Goal: Information Seeking & Learning: Learn about a topic

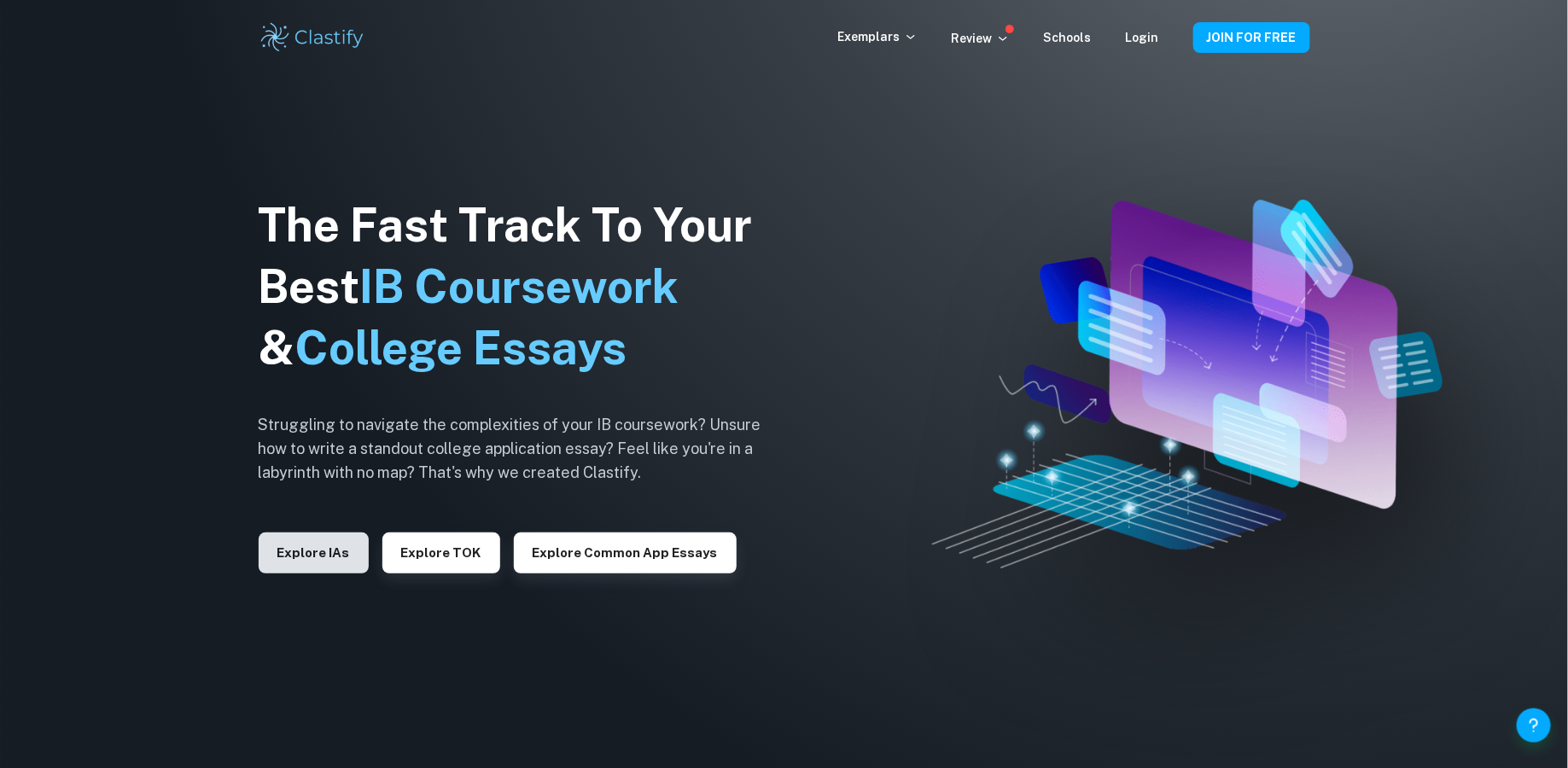
click at [304, 541] on button "Explore IAs" at bounding box center [313, 552] width 110 height 41
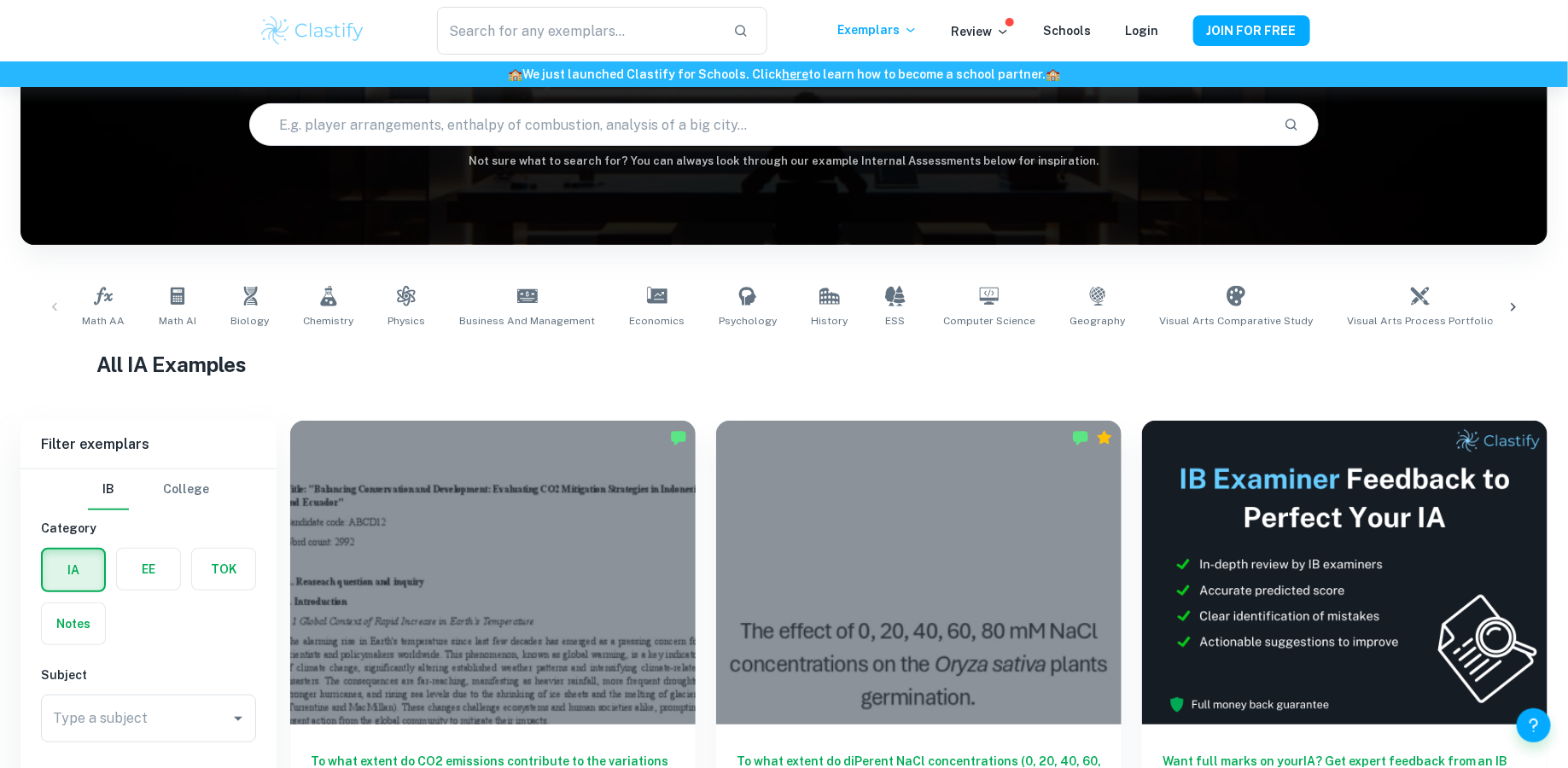
scroll to position [572, 0]
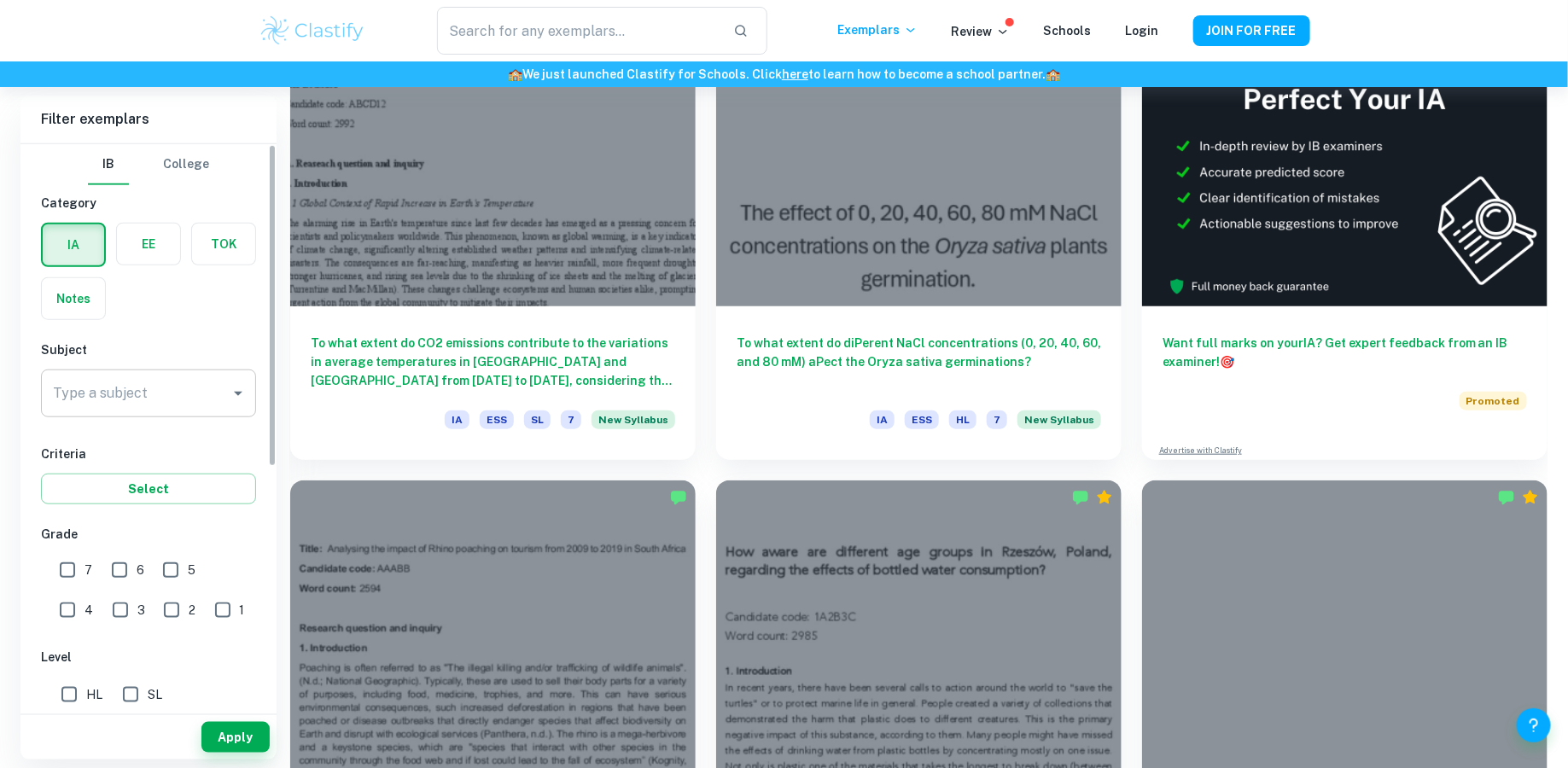
click at [214, 393] on input "Type a subject" at bounding box center [135, 393] width 174 height 33
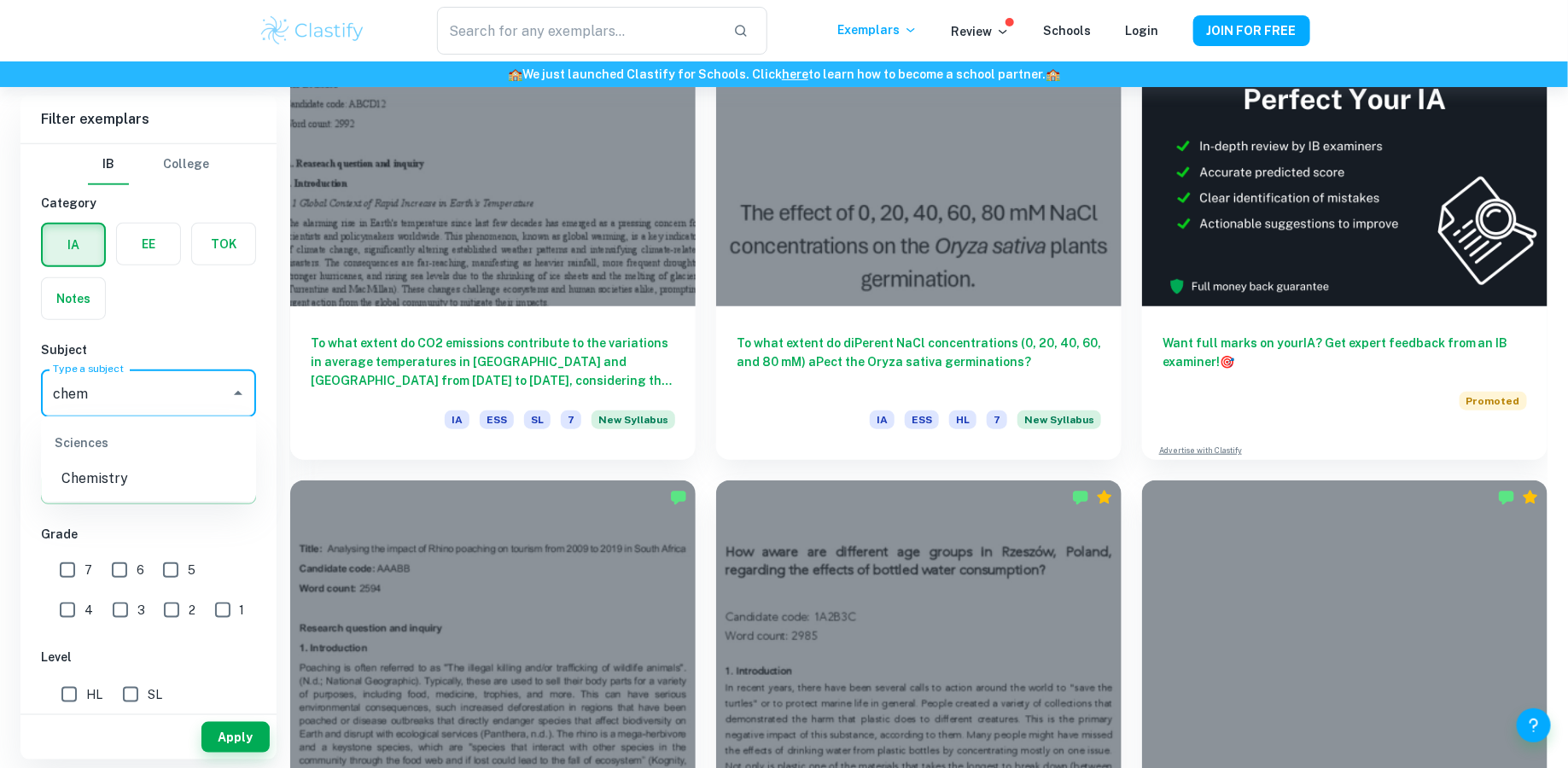
click at [136, 476] on li "Chemistry" at bounding box center [149, 480] width 215 height 31
type input "Chemistry"
click at [107, 587] on div "3" at bounding box center [132, 606] width 51 height 39
click at [70, 573] on input "7" at bounding box center [67, 569] width 34 height 34
checkbox input "true"
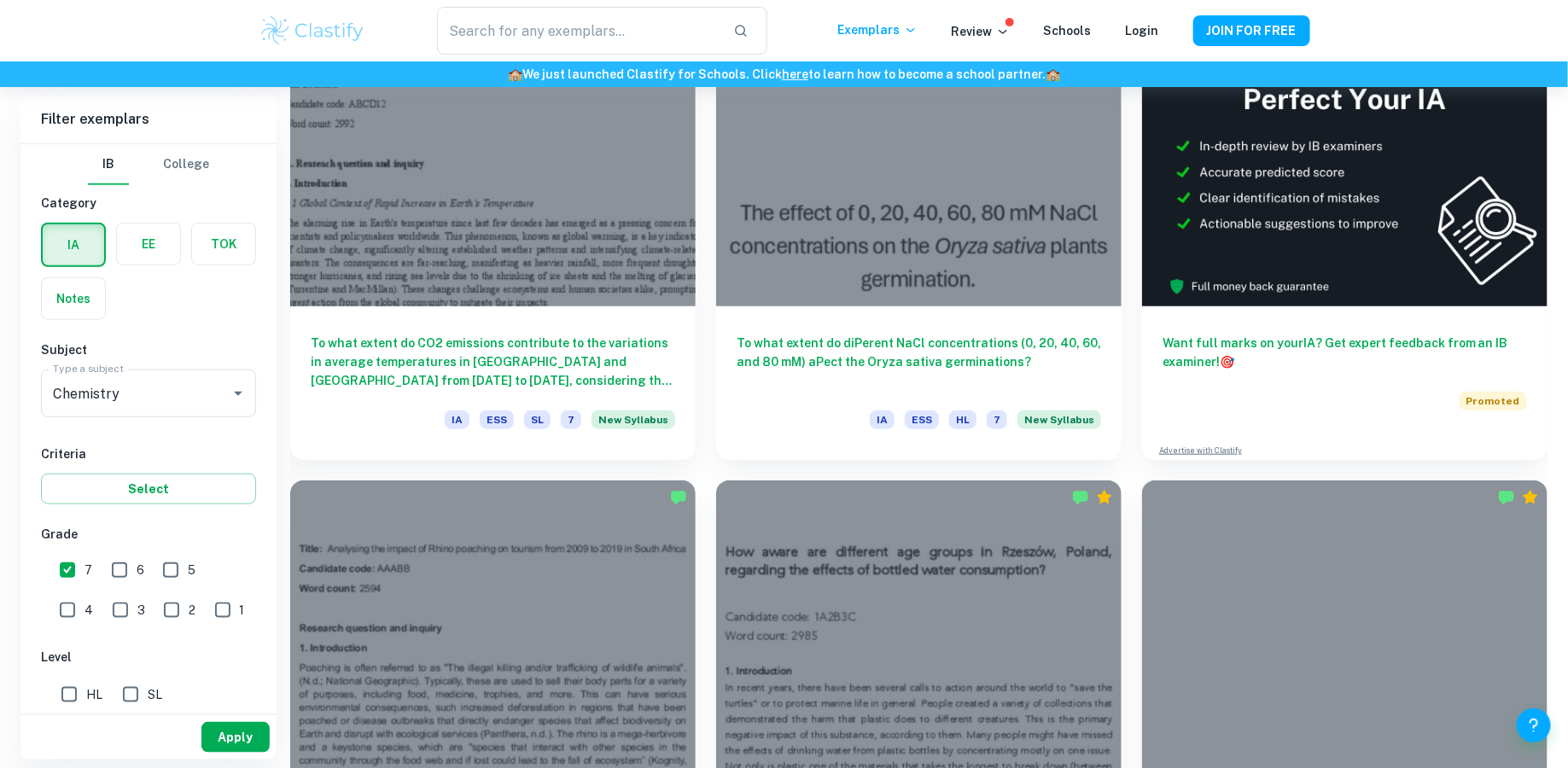
click at [235, 731] on button "Apply" at bounding box center [235, 737] width 68 height 31
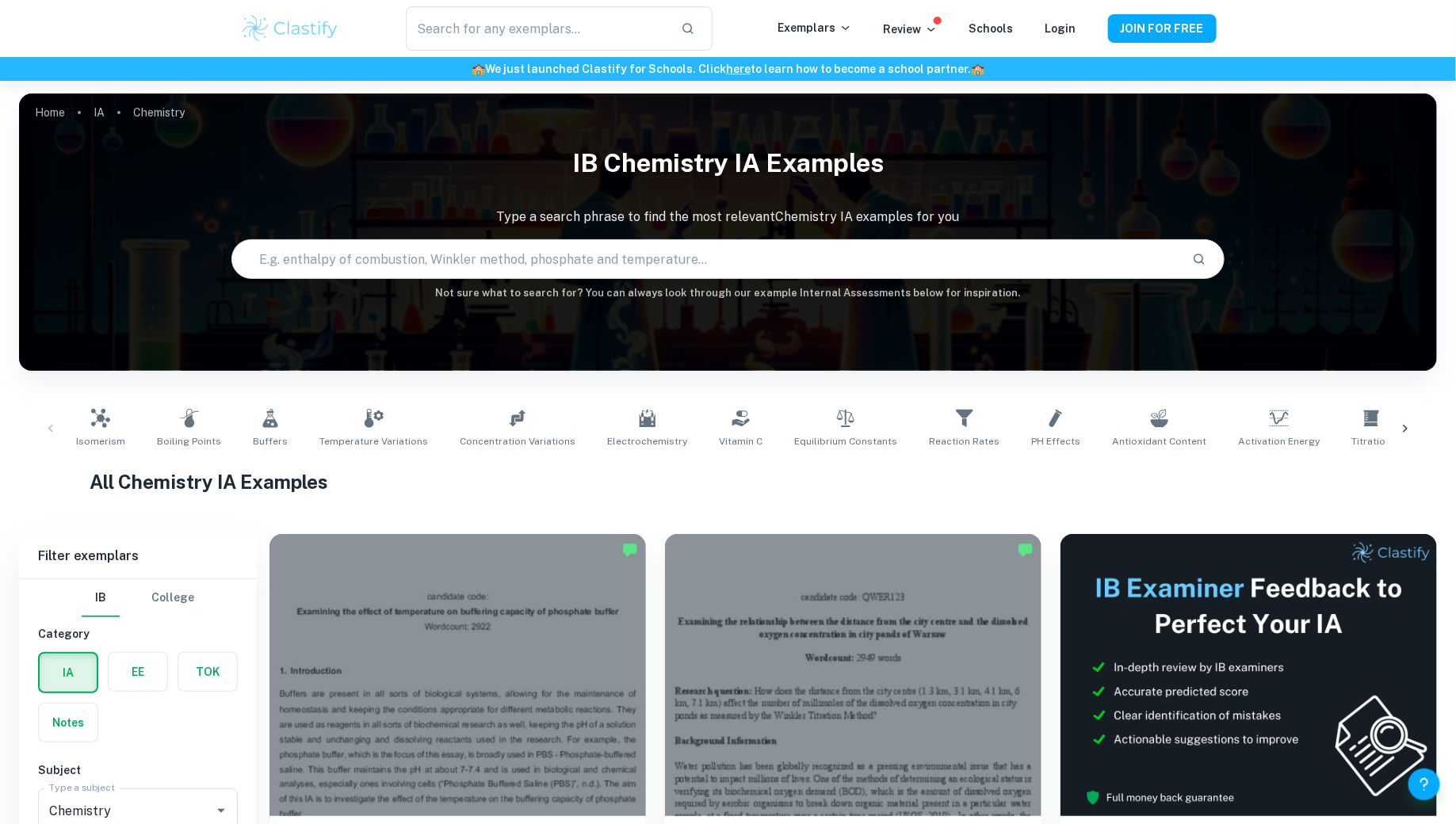
scroll to position [320, 0]
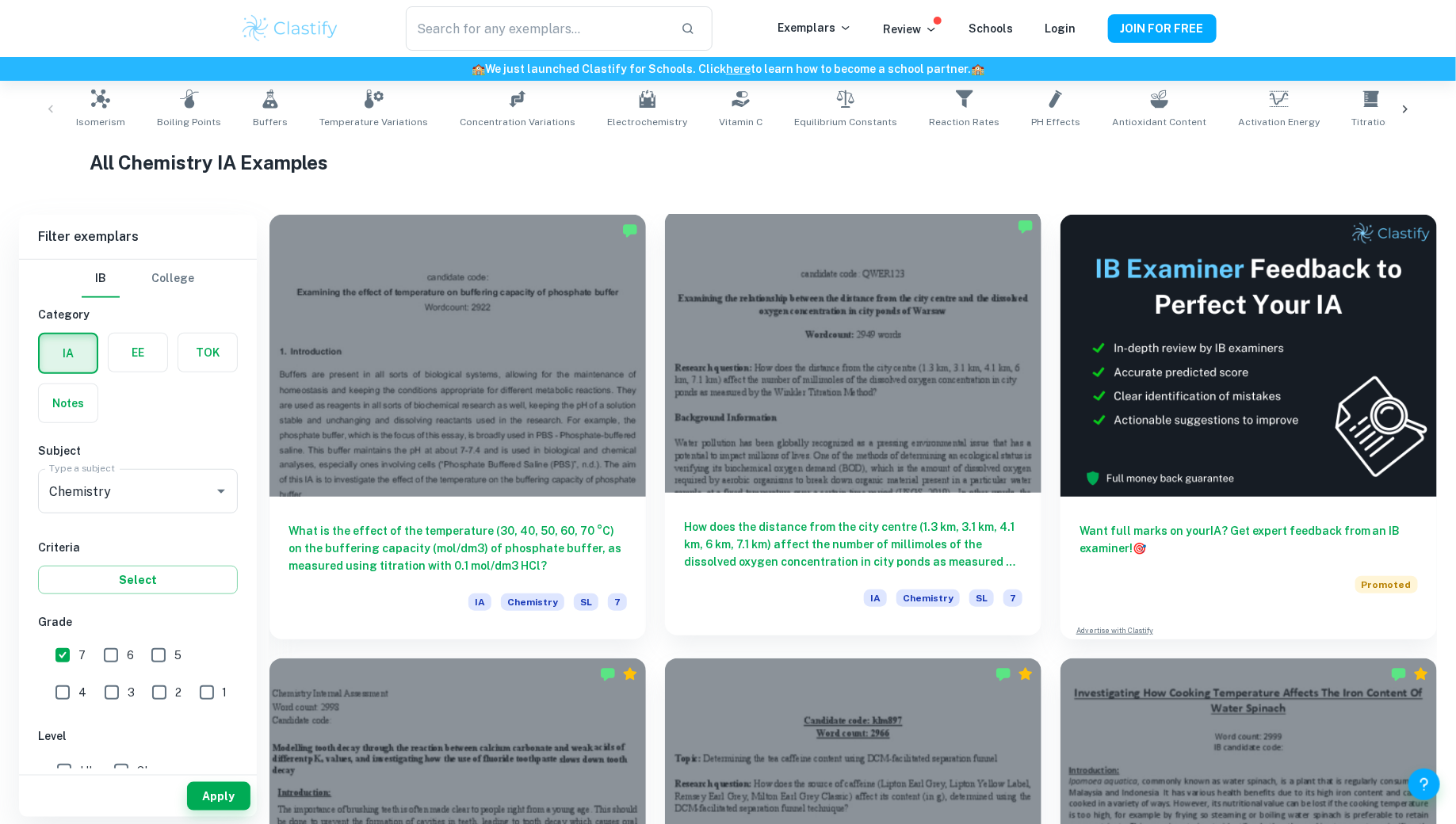
click at [770, 509] on div "How does the distance from the city centre (1.3 km, 3.1 km, 4.1 km, 6 km, 7.1 k…" at bounding box center [853, 565] width 376 height 142
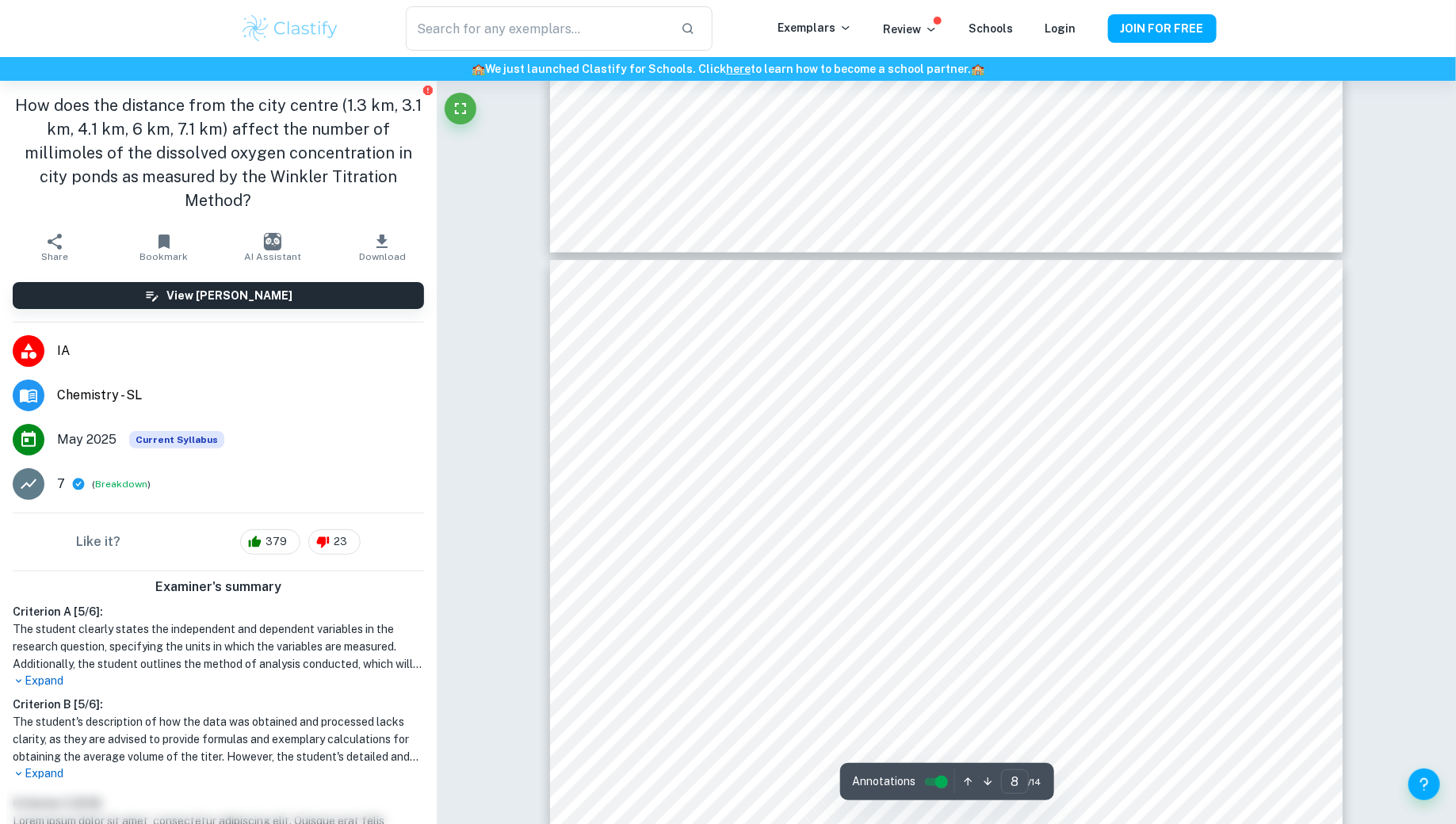
scroll to position [8023, 0]
type input "6"
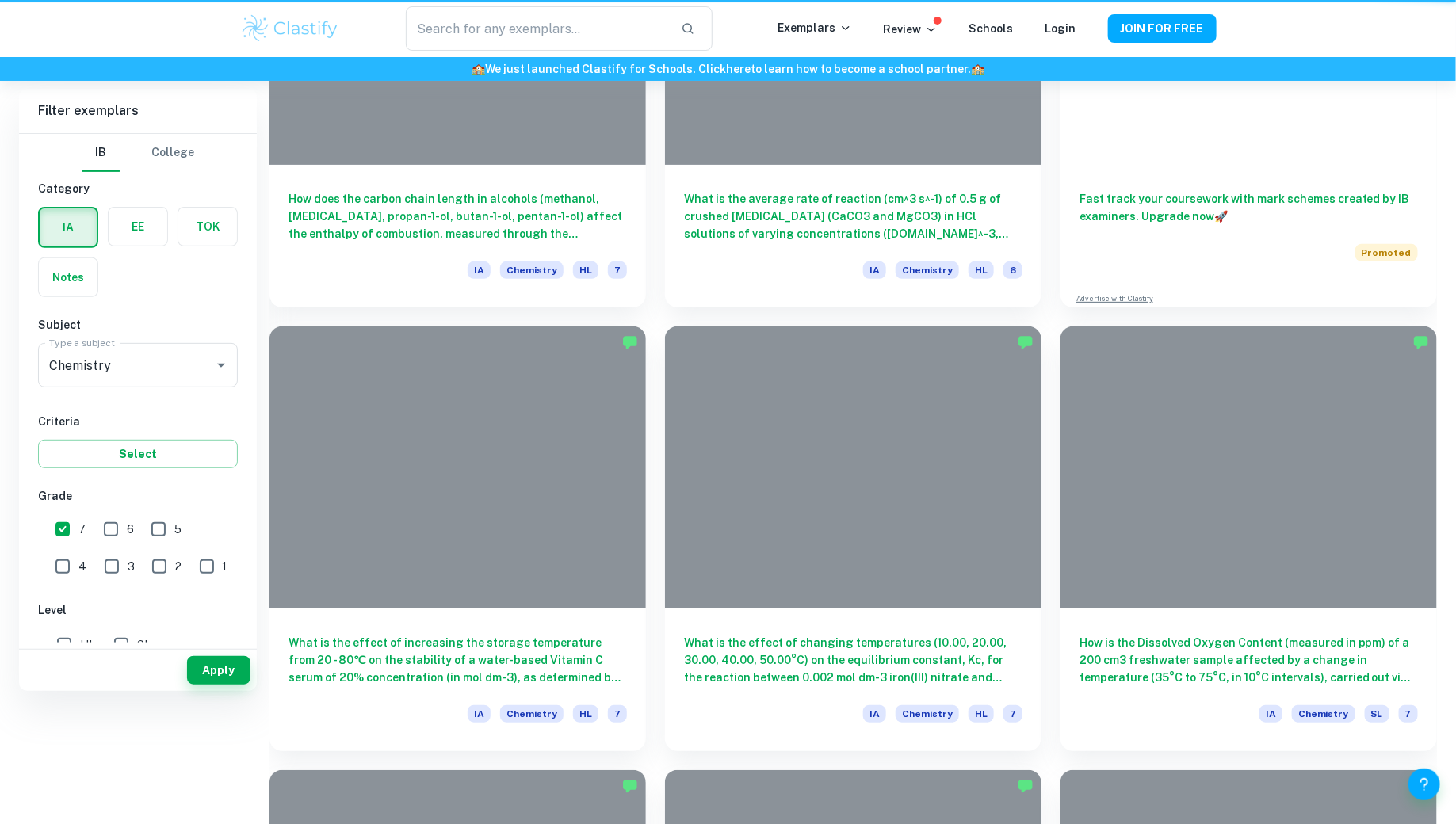
scroll to position [320, 0]
